Goal: Transaction & Acquisition: Book appointment/travel/reservation

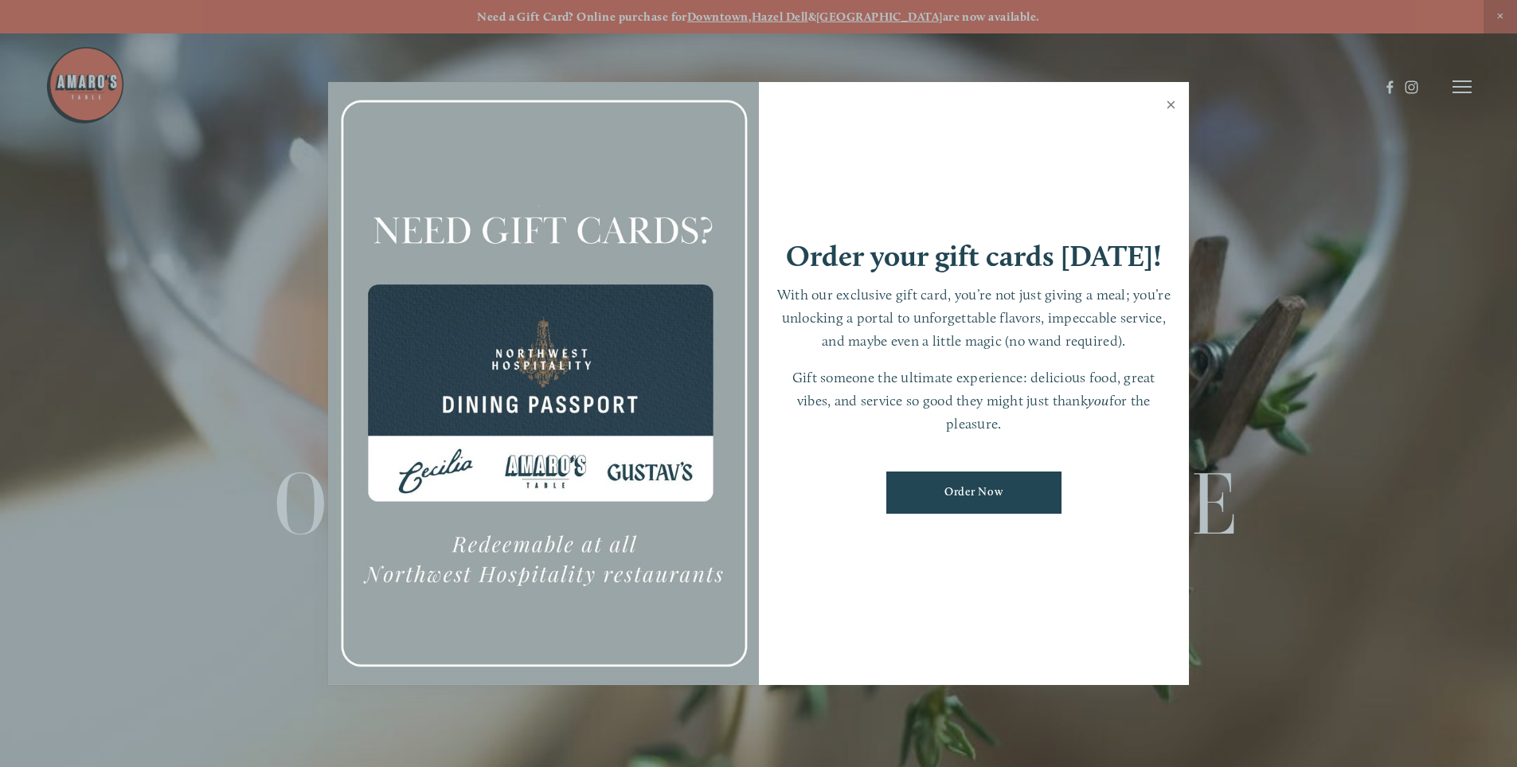
click at [1170, 100] on link "Close" at bounding box center [1170, 106] width 31 height 45
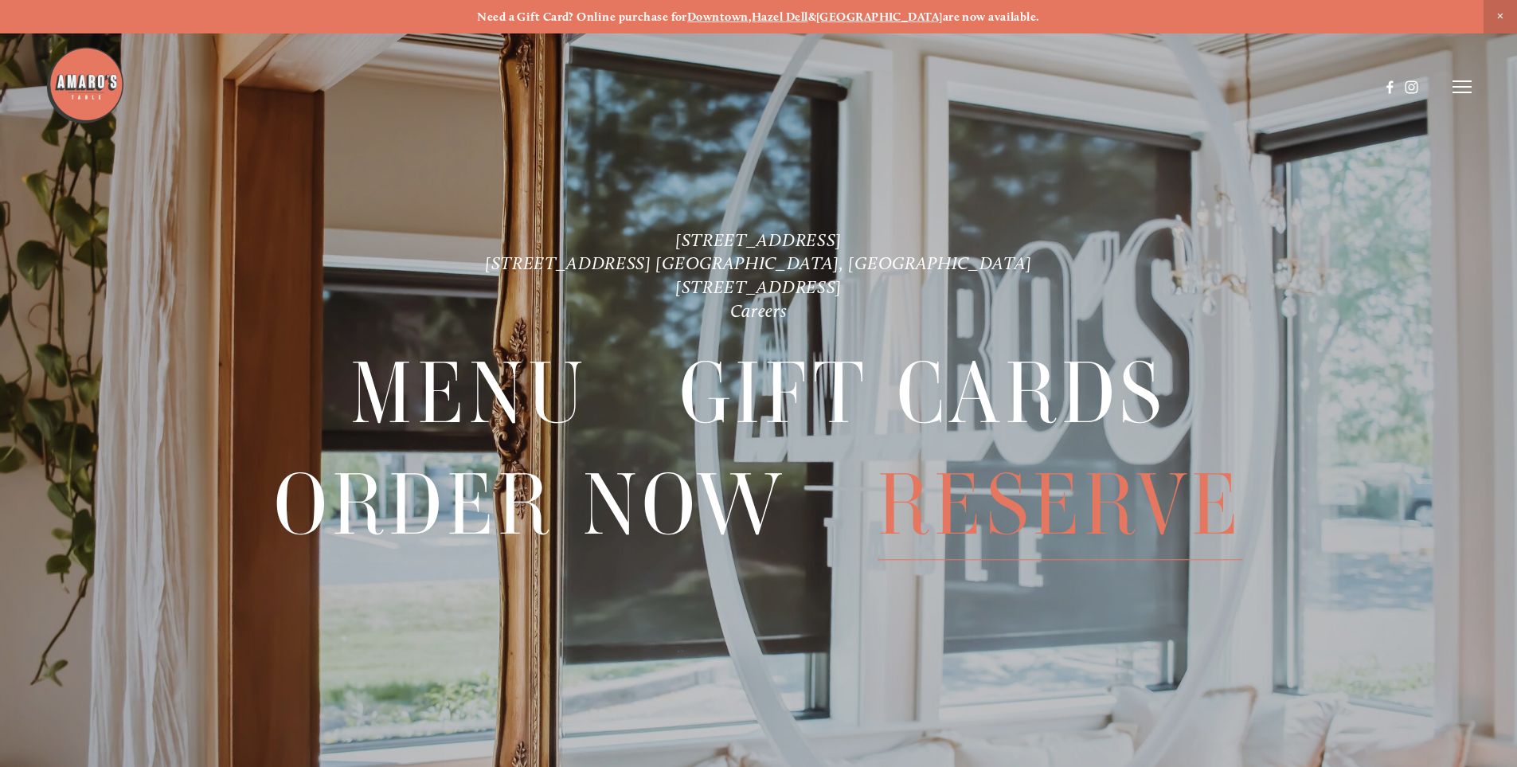
click at [1028, 515] on span "Reserve" at bounding box center [1060, 505] width 365 height 110
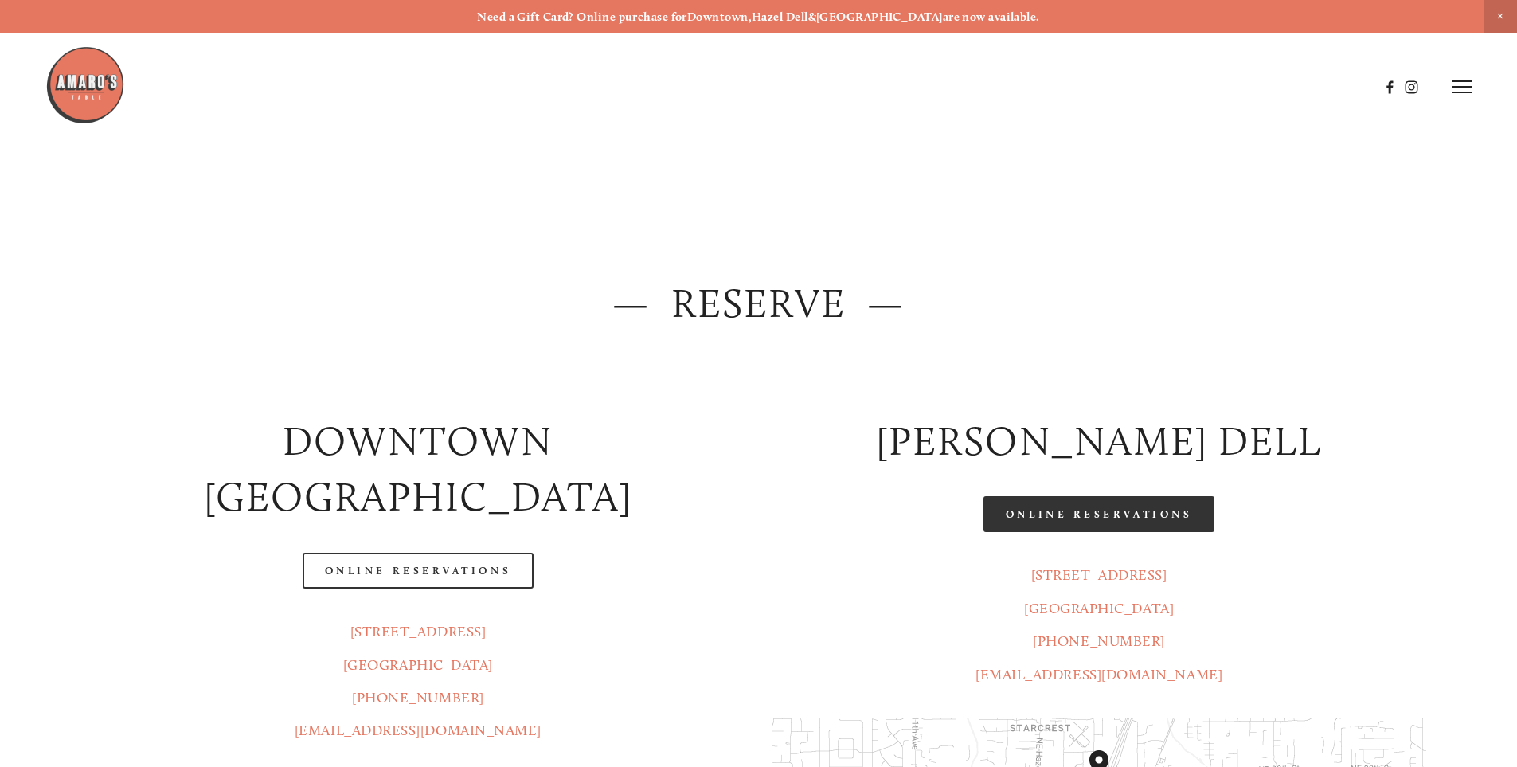
click at [1022, 507] on link "Online Reservations" at bounding box center [1098, 514] width 231 height 36
